Goal: Navigation & Orientation: Find specific page/section

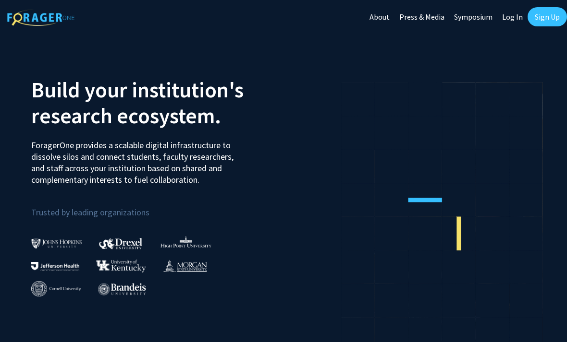
click at [518, 21] on link "Log In" at bounding box center [512, 17] width 30 height 34
select select
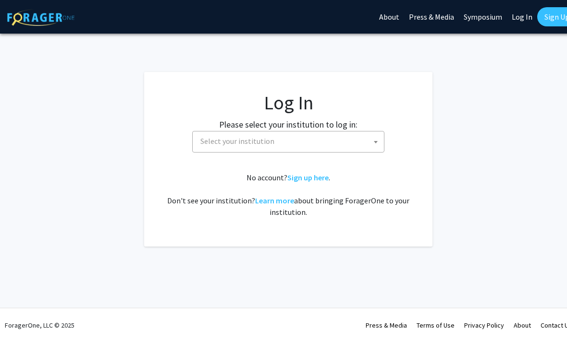
click at [342, 140] on span "Select your institution" at bounding box center [289, 142] width 187 height 20
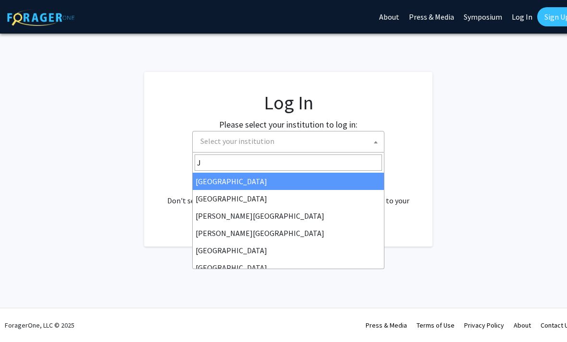
type input "J"
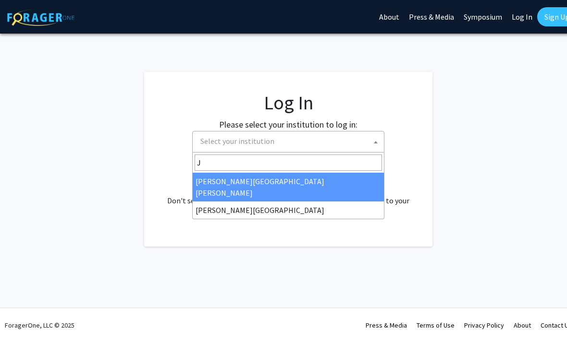
select select "1"
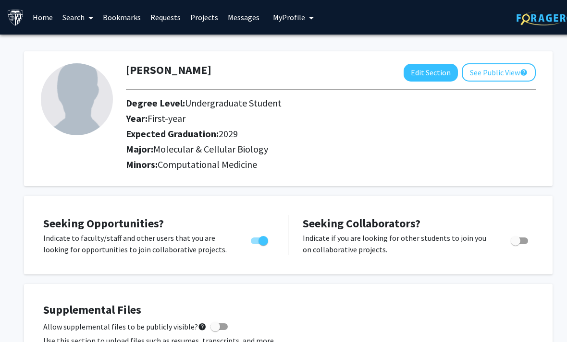
click at [133, 25] on link "Bookmarks" at bounding box center [122, 17] width 48 height 34
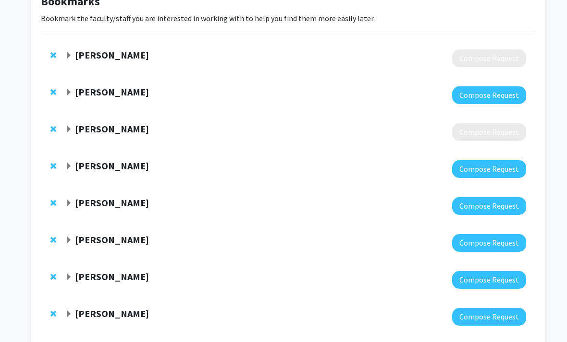
scroll to position [67, 0]
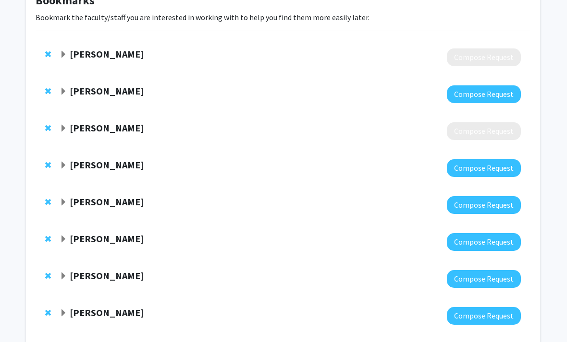
click at [70, 57] on strong "[PERSON_NAME]" at bounding box center [107, 54] width 74 height 12
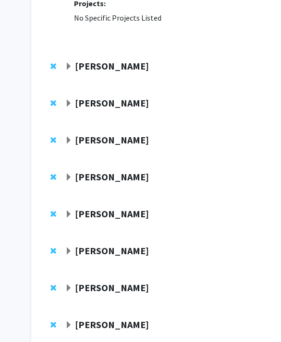
scroll to position [228, 0]
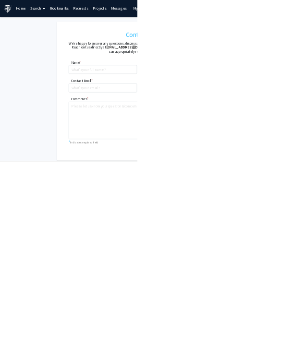
scroll to position [228, 0]
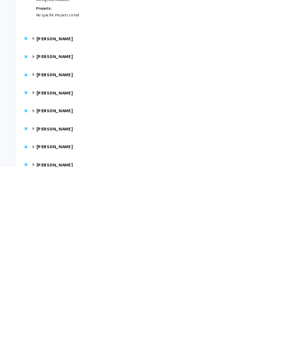
click at [137, 147] on strong "[PERSON_NAME]" at bounding box center [112, 153] width 74 height 12
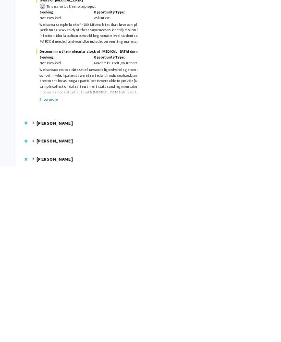
scroll to position [668, 0]
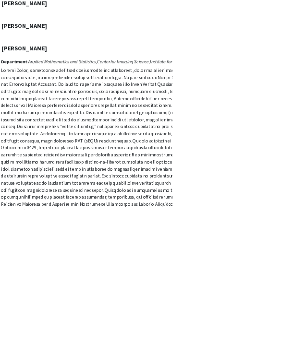
scroll to position [1069, 73]
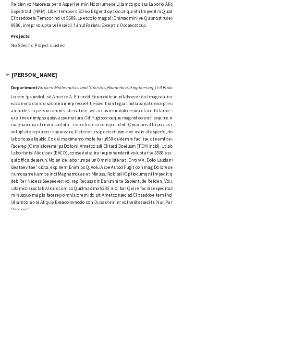
scroll to position [1394, 56]
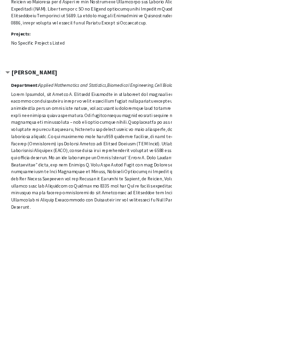
click at [239, 342] on div "Department: Applied Mathematics and Statistics, Biomedical Engineering, Cell Bi…" at bounding box center [244, 264] width 452 height 264
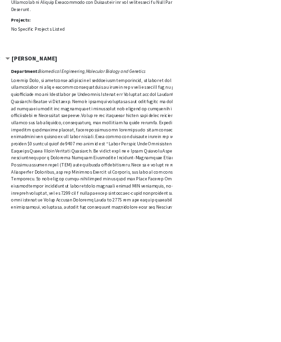
scroll to position [1719, 56]
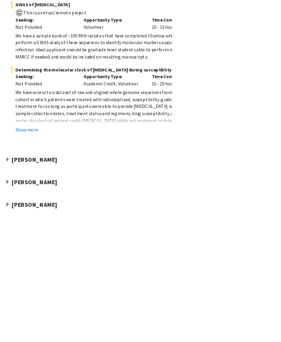
scroll to position [660, 56]
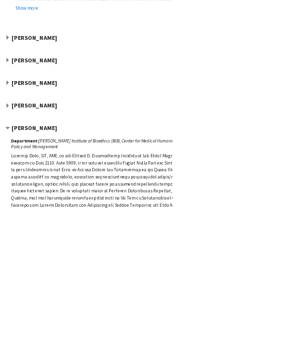
scroll to position [855, 56]
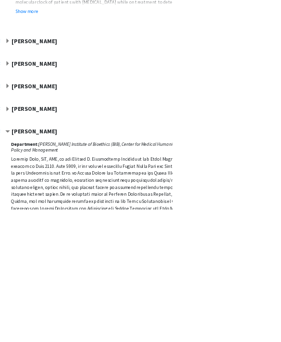
click at [25, 171] on strong "[PERSON_NAME]" at bounding box center [56, 177] width 74 height 12
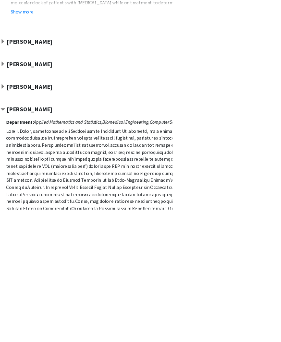
scroll to position [852, 64]
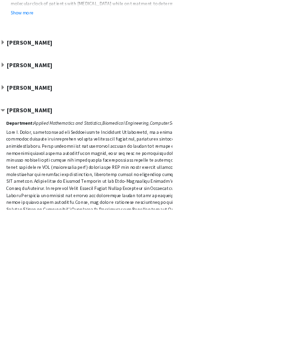
click at [218, 128] on div "Sixuan Li Compose Request" at bounding box center [224, 146] width 495 height 37
click at [27, 137] on strong "[PERSON_NAME]" at bounding box center [48, 143] width 74 height 12
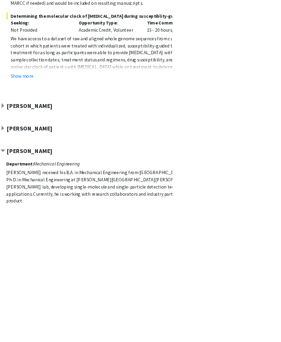
scroll to position [748, 64]
click at [51, 204] on strong "Karen Fleming" at bounding box center [48, 210] width 74 height 12
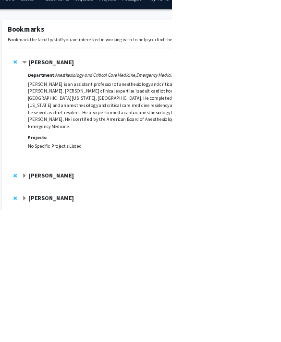
scroll to position [19, 29]
click at [67, 309] on div "Andy Pekosz Compose Request" at bounding box center [259, 327] width 495 height 37
click at [48, 318] on strong "Andy Pekosz" at bounding box center [83, 324] width 74 height 12
click at [46, 318] on strong "Andy Pekosz" at bounding box center [83, 324] width 74 height 12
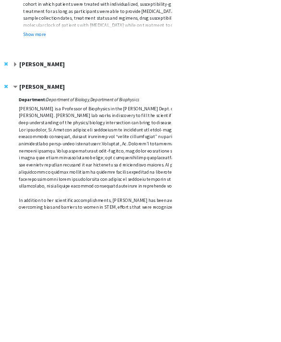
scroll to position [974, 43]
